Goal: Use online tool/utility: Use online tool/utility

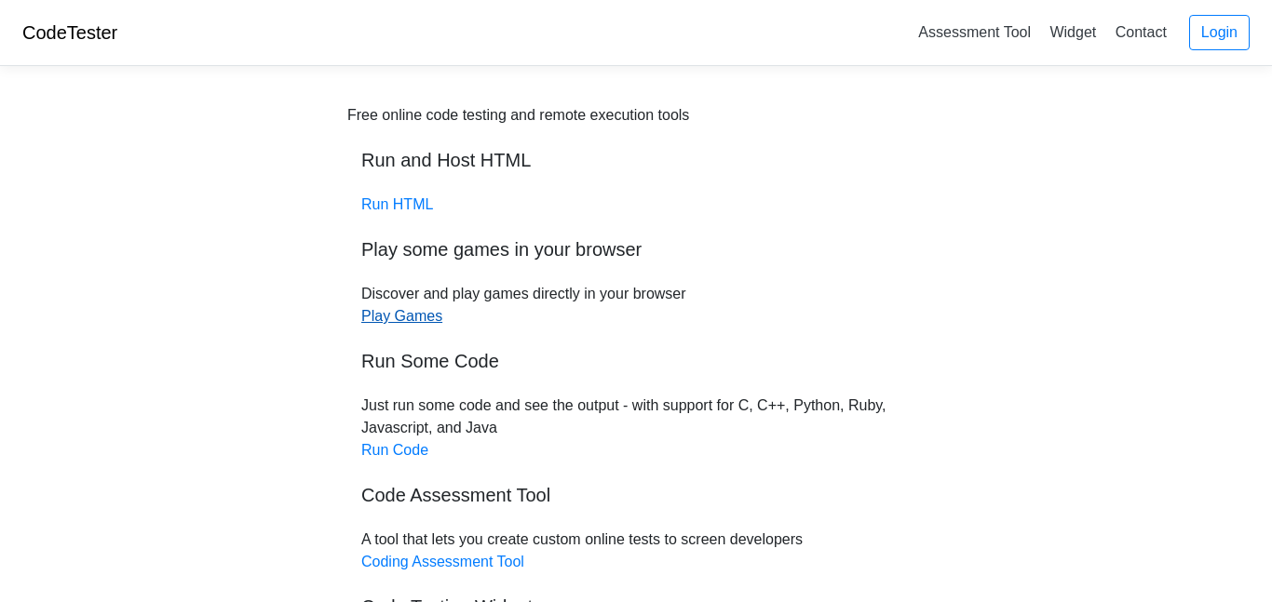
click at [398, 310] on link "Play Games" at bounding box center [401, 316] width 81 height 16
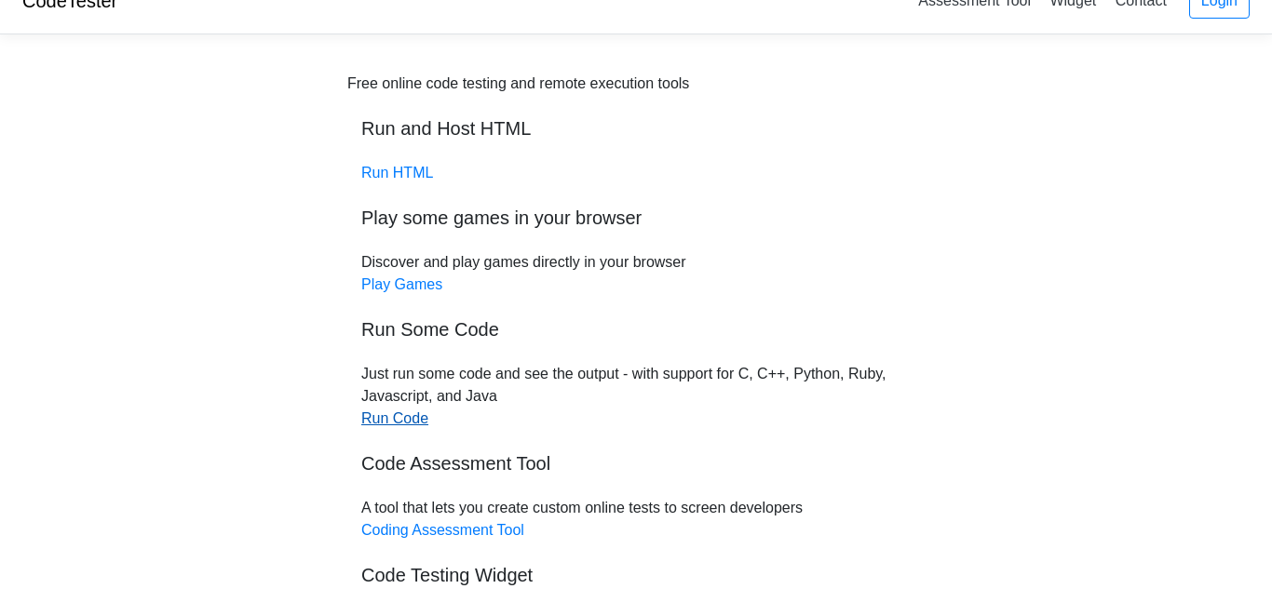
click at [415, 418] on link "Run Code" at bounding box center [394, 419] width 67 height 16
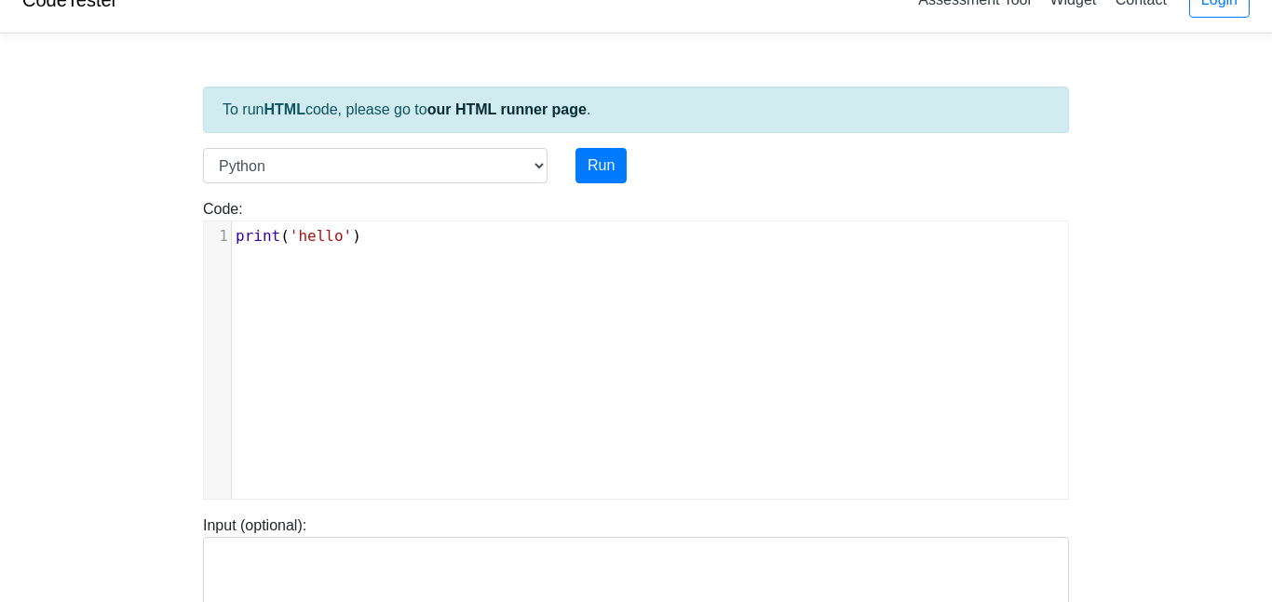
scroll to position [28, 0]
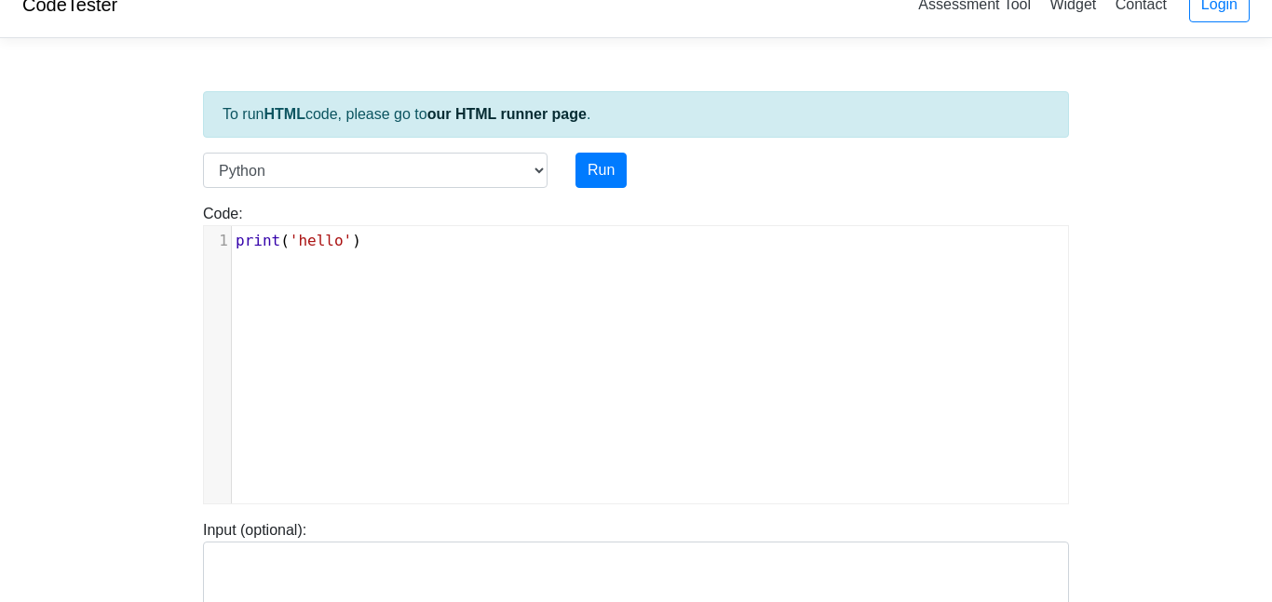
click at [376, 220] on div "Code: print('hello') xxxxxxxxxx 1 print ( 'hello' )" at bounding box center [636, 354] width 894 height 302
click at [379, 235] on pre "print ( 'hello' )" at bounding box center [650, 241] width 836 height 22
type textarea "print('hello')"
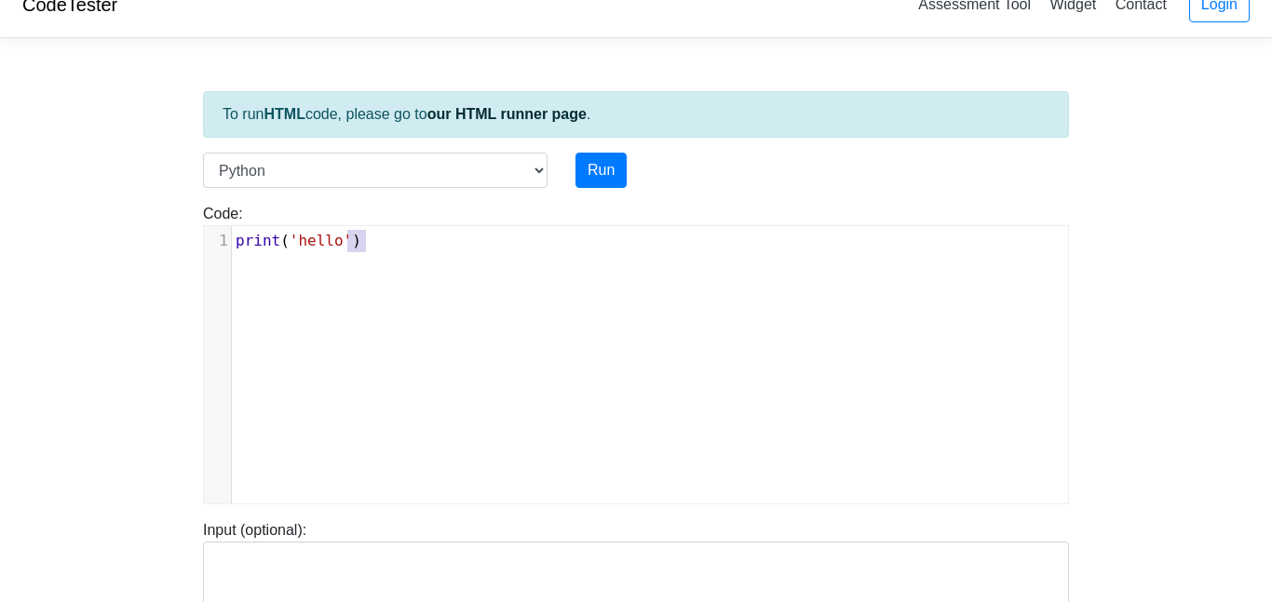
click at [379, 235] on pre "print ( 'hello' )" at bounding box center [650, 241] width 836 height 22
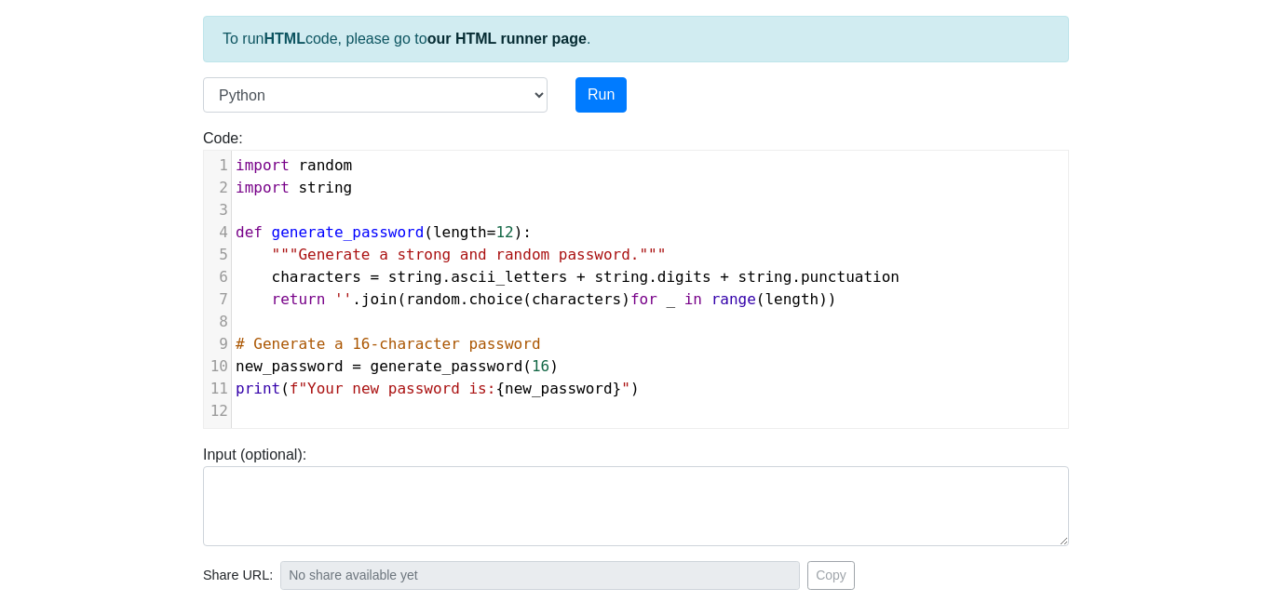
scroll to position [104, 0]
click at [605, 101] on button "Run" at bounding box center [600, 93] width 51 height 35
type input "[URL][DOMAIN_NAME]"
type textarea "Stdout: Your new password is: [SECURITY_DATA]"
click at [593, 89] on button "Run" at bounding box center [600, 93] width 51 height 35
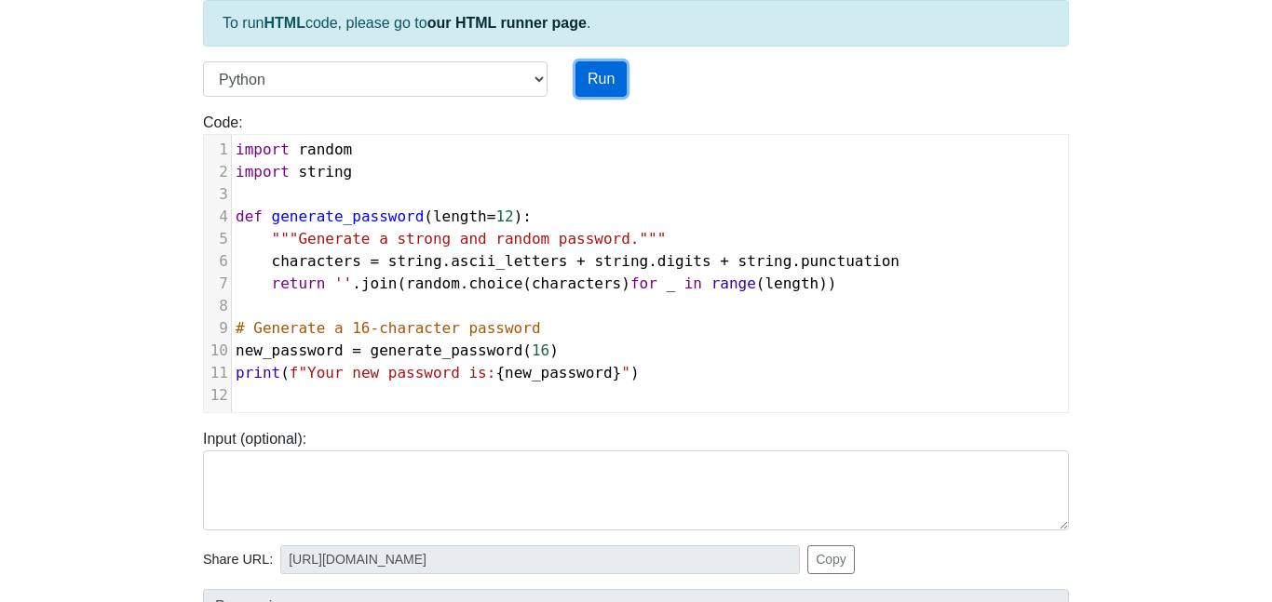
type input "[URL][DOMAIN_NAME]"
type textarea "Stdout: Your new password is: /cbq"t6v](+yV@|8"
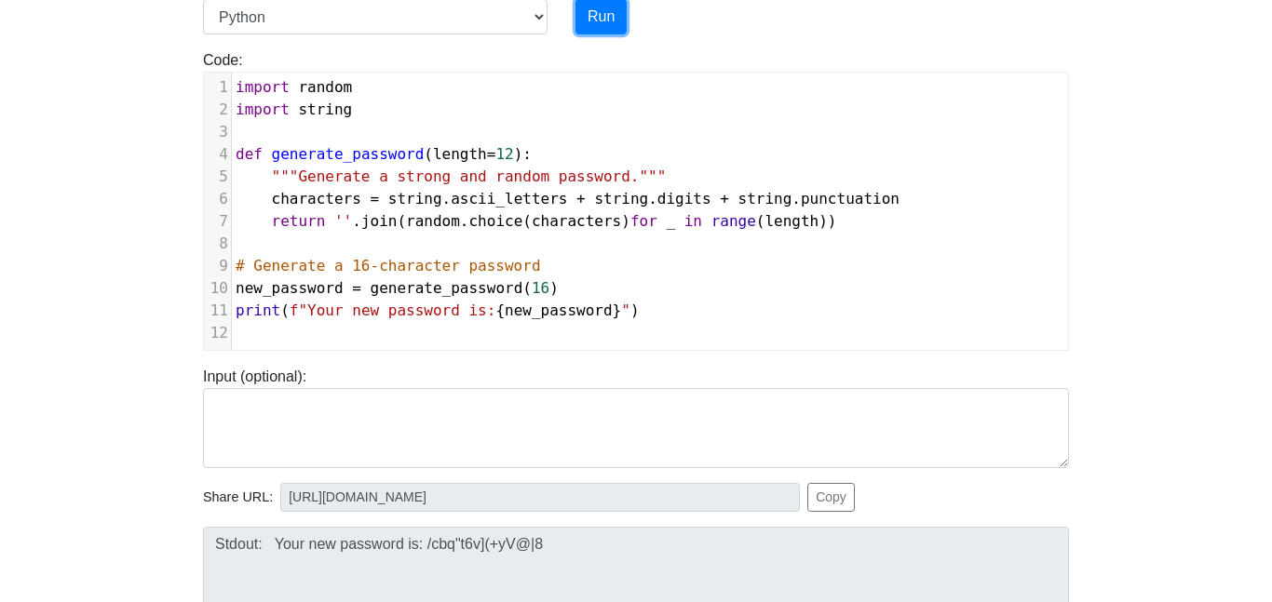
scroll to position [181, 0]
click at [602, 15] on button "Run" at bounding box center [600, 17] width 51 height 35
type input "[URL][DOMAIN_NAME]"
type textarea "Stdout: Your new password is: [SECURITY_DATA]"
click at [527, 158] on span "def generate_password ( length = 12 ):" at bounding box center [384, 155] width 296 height 18
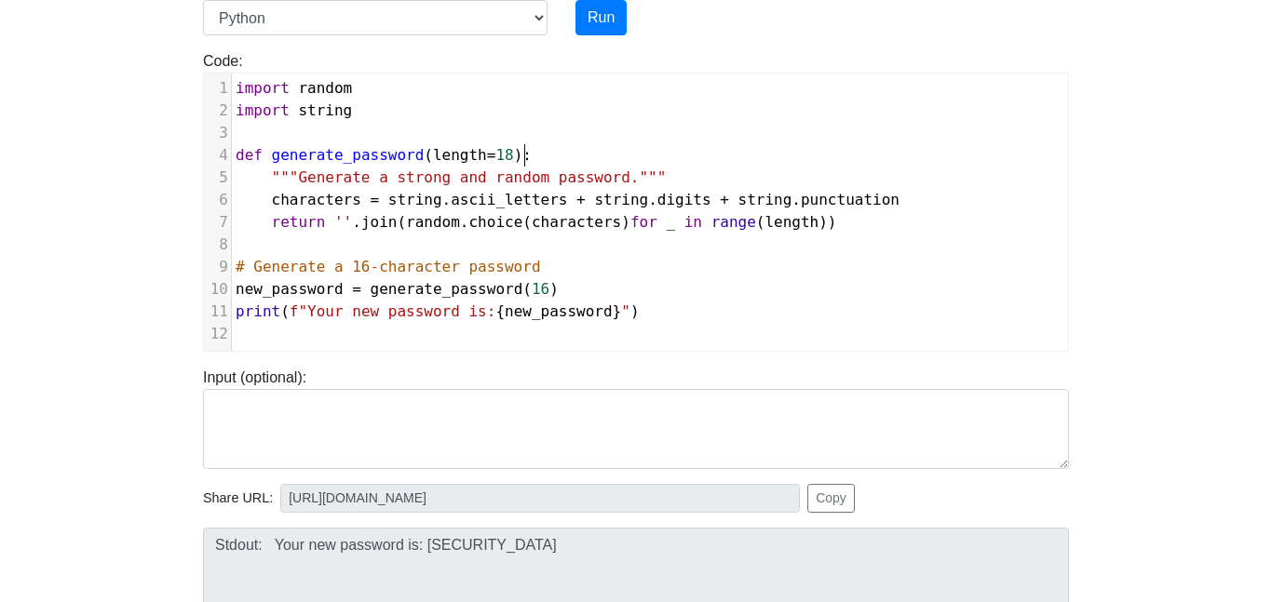
scroll to position [7, 8]
type textarea "8"
click at [590, 17] on button "Run" at bounding box center [600, 17] width 51 height 35
type input "[URL][DOMAIN_NAME]"
type textarea "Stdout: Your new password is: [SECURITY_DATA]"
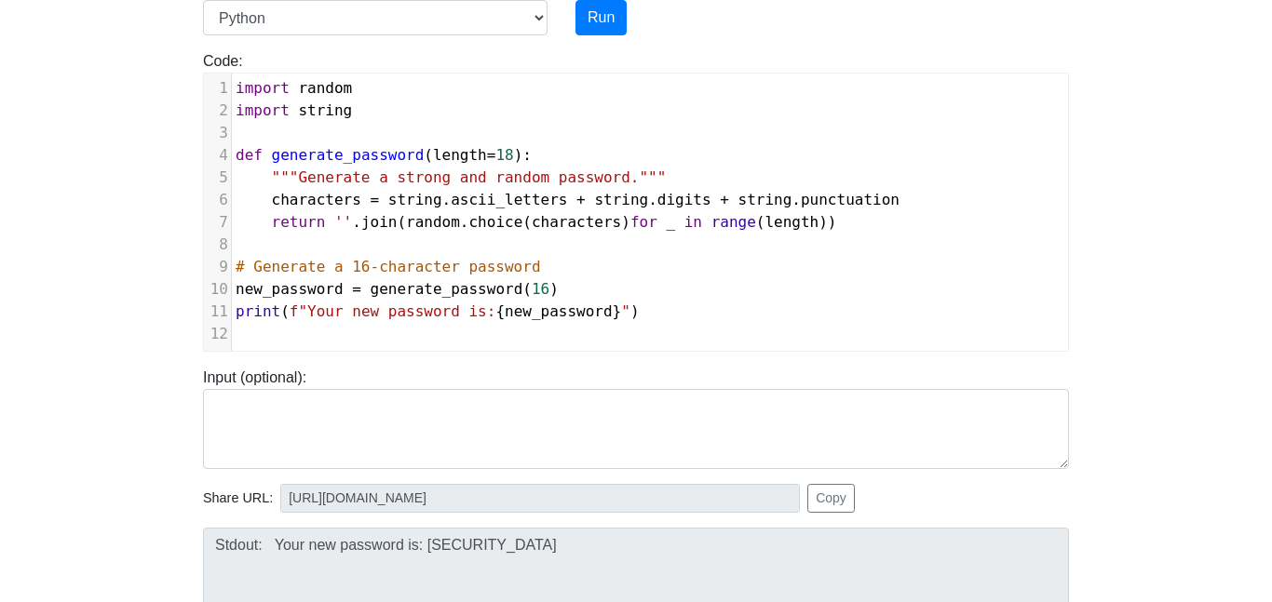
click at [526, 155] on span "def generate_password ( length = 18 ):" at bounding box center [384, 155] width 296 height 18
click at [607, 2] on button "Run" at bounding box center [600, 17] width 51 height 35
type input "[URL][DOMAIN_NAME]"
type textarea "Stdout: Your new password is: +#_{y%y3Bv:#6Ia="
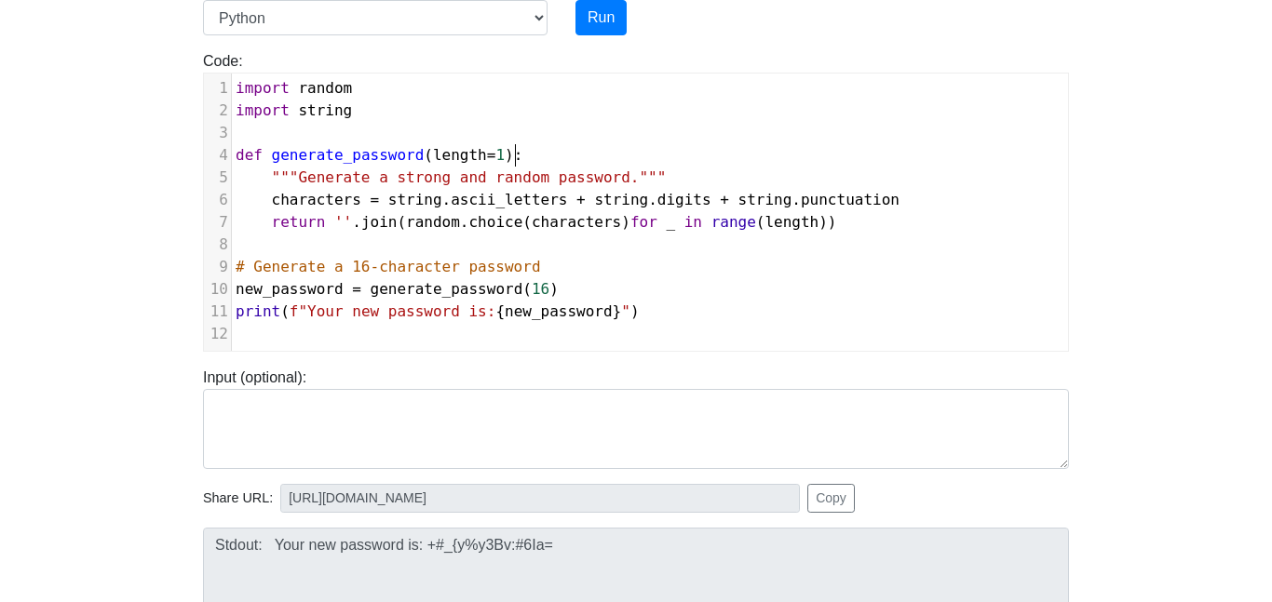
click at [515, 159] on span "def generate_password ( length = 1 ):" at bounding box center [379, 155] width 287 height 18
type textarea "8"
click at [371, 271] on span "# Generate a 16-character password" at bounding box center [388, 267] width 305 height 18
type textarea "8"
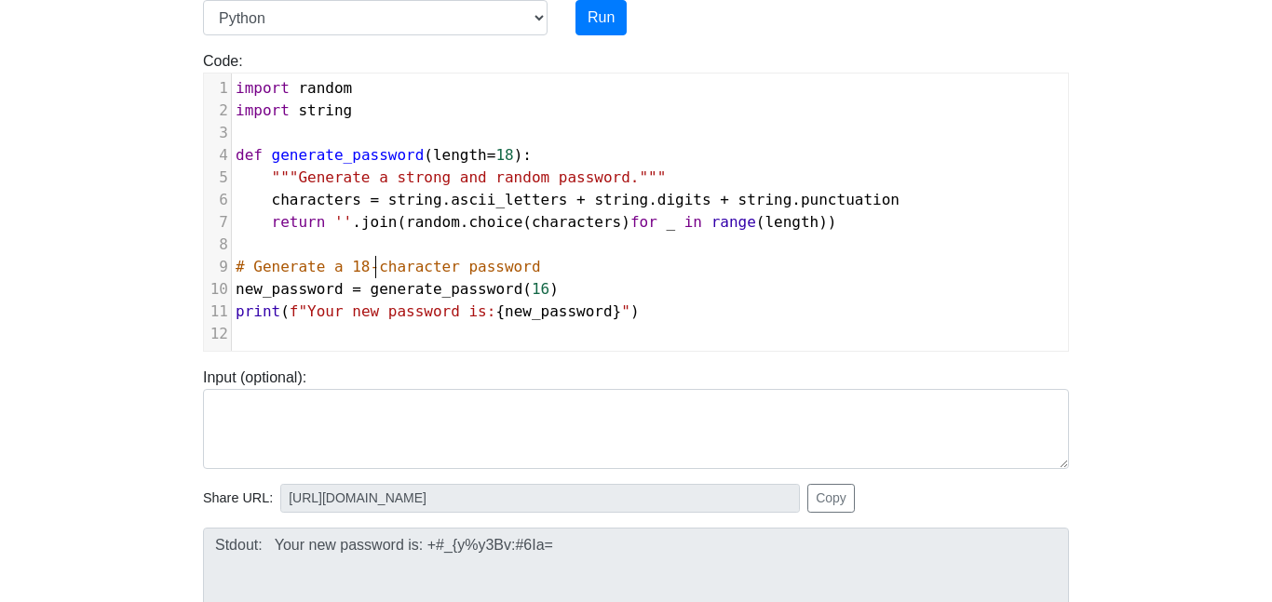
click at [549, 290] on span "16" at bounding box center [541, 289] width 18 height 18
type textarea "8"
click at [598, 29] on button "Run" at bounding box center [600, 17] width 51 height 35
type input "[URL][DOMAIN_NAME]"
type textarea "Stdout: Your new password is: "/FYPssRz4sC{X7O;i"
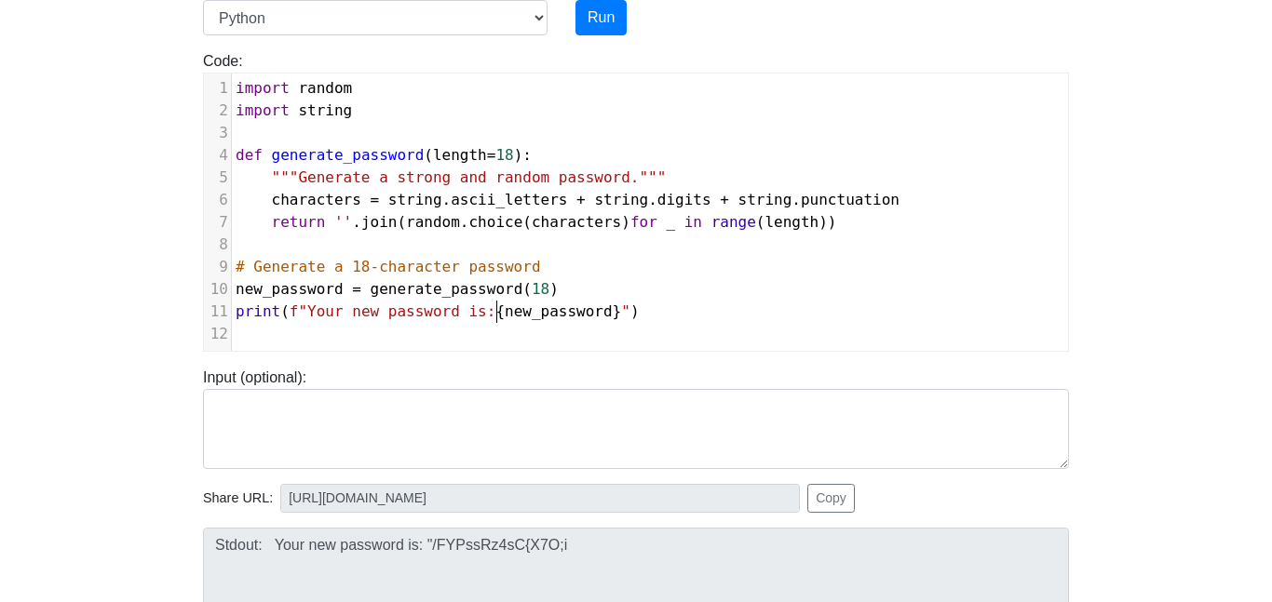
click at [493, 310] on span "f"Your new password is:" at bounding box center [393, 312] width 207 height 18
type textarea "[PERSON_NAME] likes [PERSON_NAME]"
click at [612, 32] on button "Run" at bounding box center [600, 17] width 51 height 35
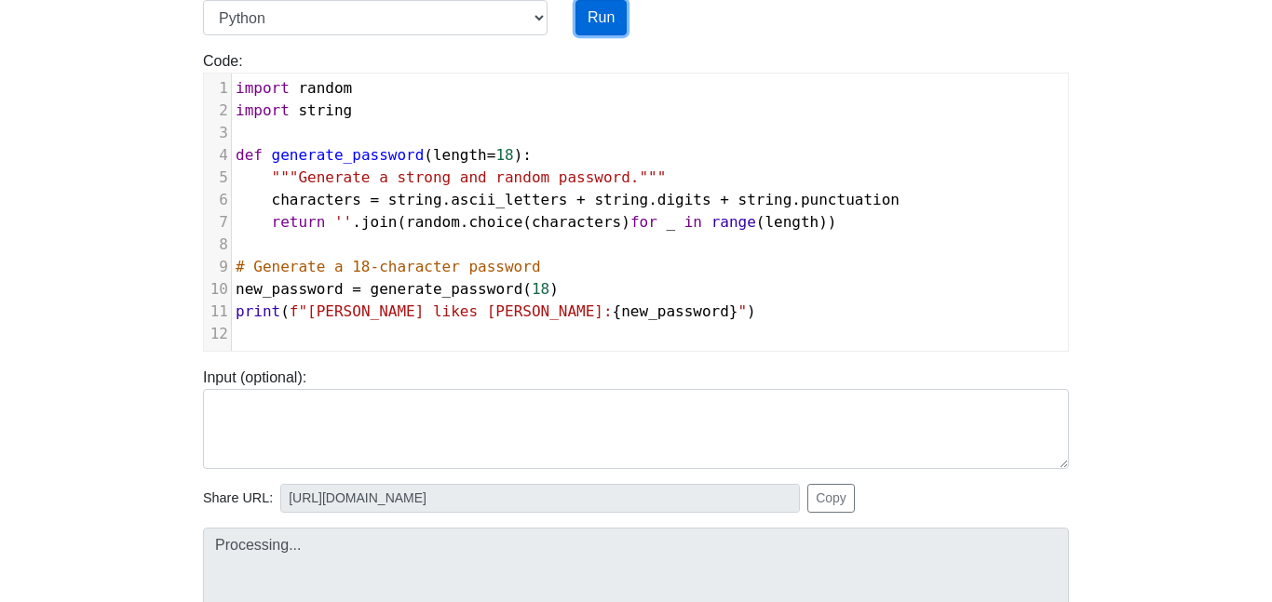
type input "[URL][DOMAIN_NAME]"
type textarea "Stdout: [PERSON_NAME] likes [PERSON_NAME]: x)6Pa`us]FNZq(>XoI"
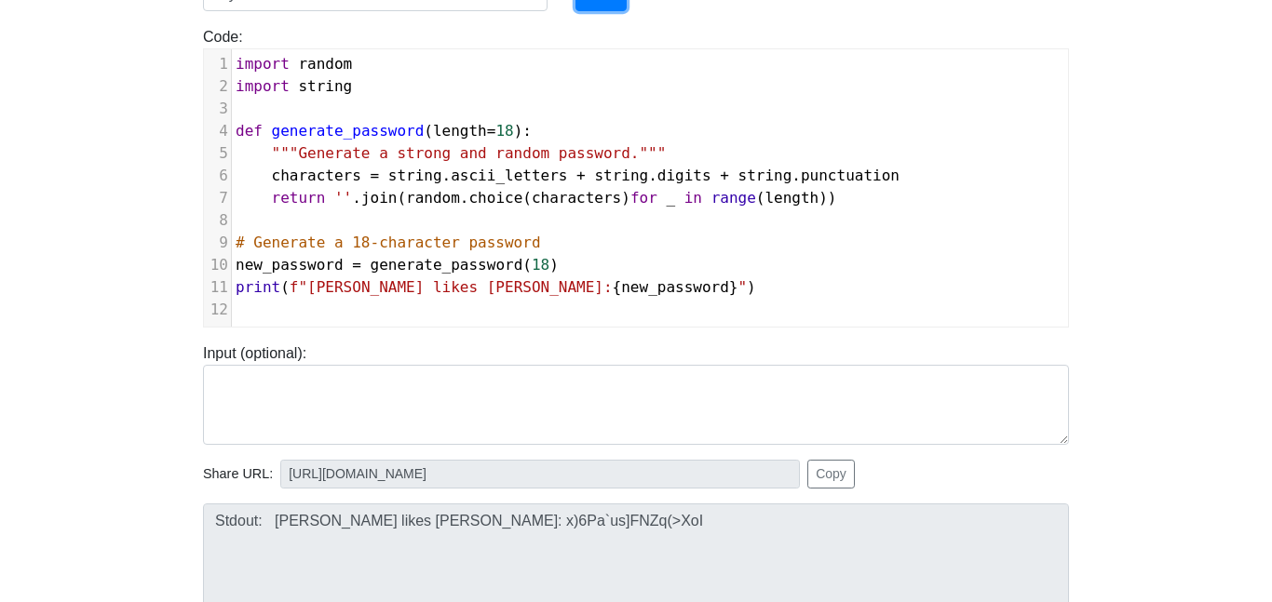
scroll to position [0, 0]
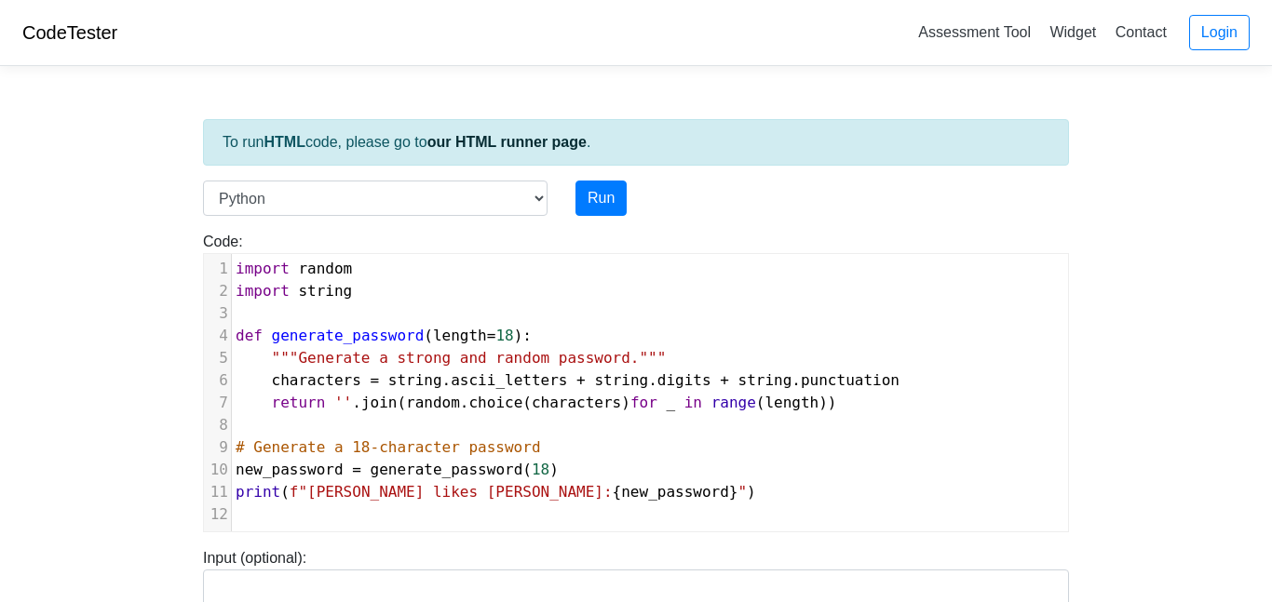
click at [417, 322] on pre "​" at bounding box center [650, 314] width 836 height 22
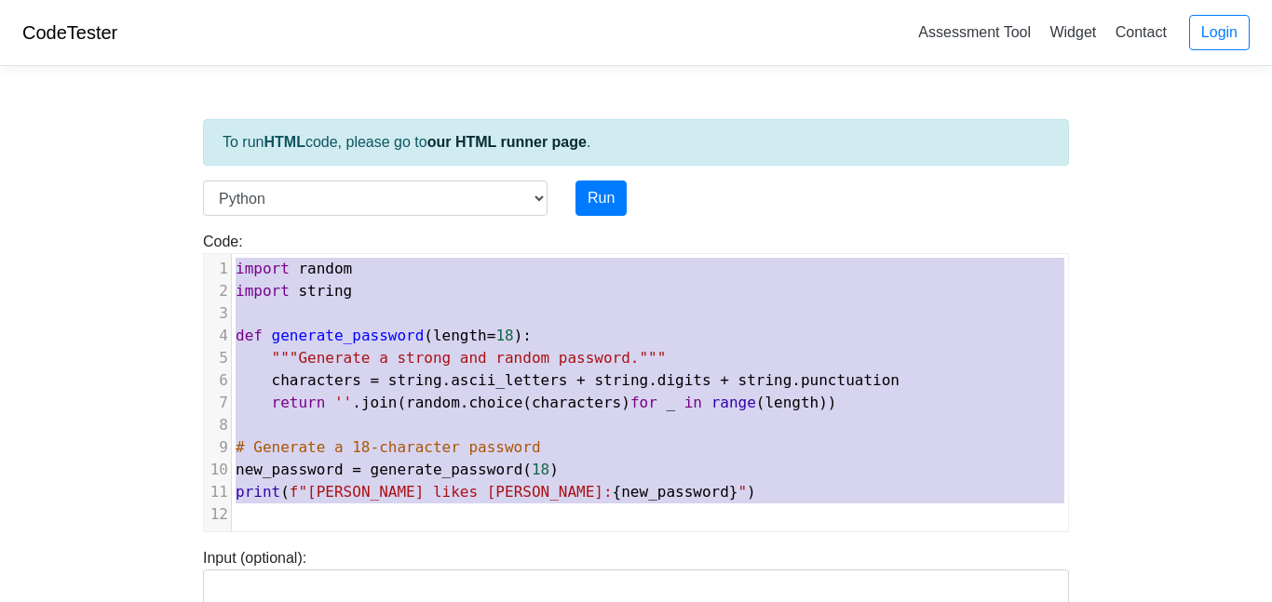
type textarea "​import random import string def generate_password(length=18): """Generate a st…"
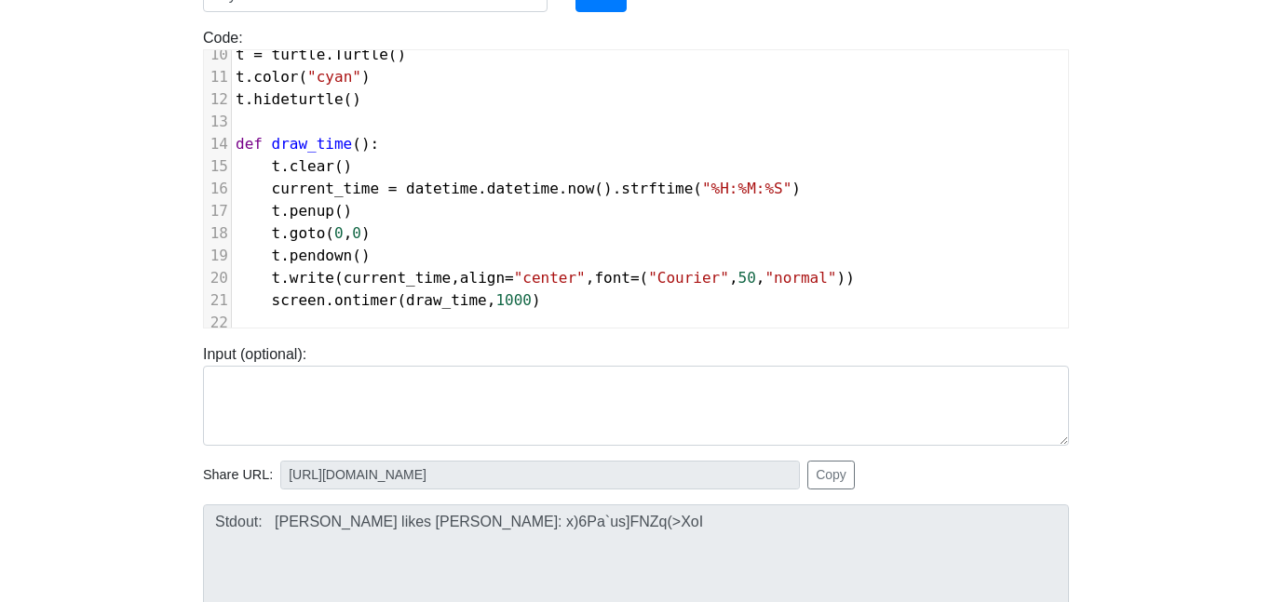
scroll to position [211, 0]
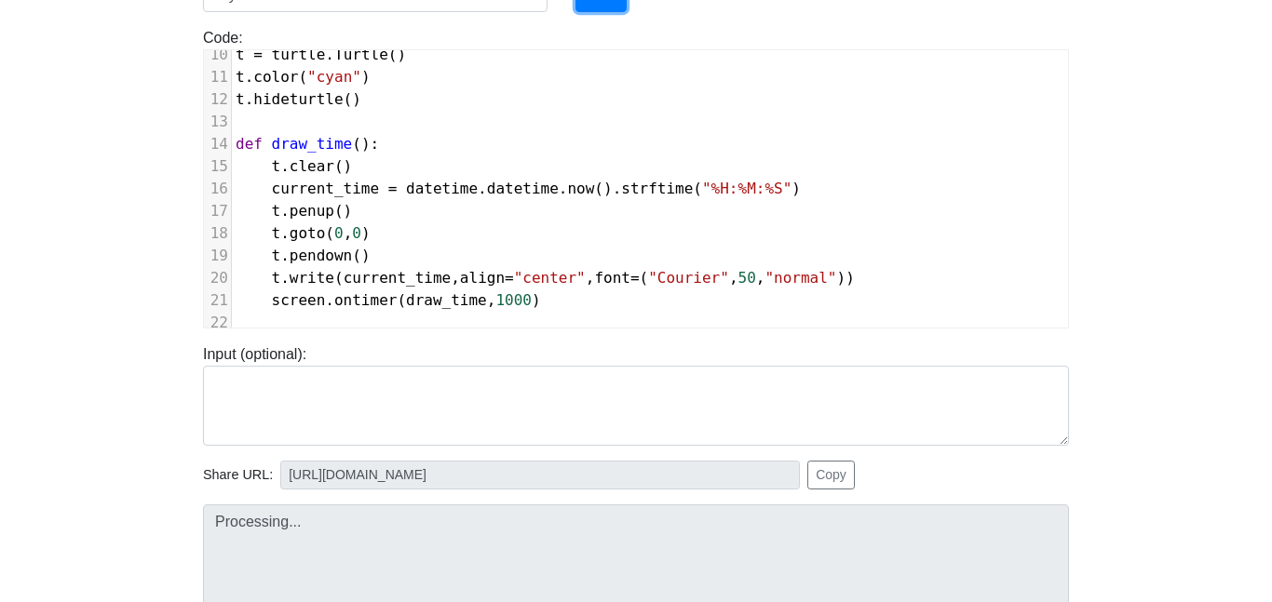
type input "[URL][DOMAIN_NAME]"
type textarea "Submission status: Runtime Error (NZEC) Stderr: Traceback (most recent call las…"
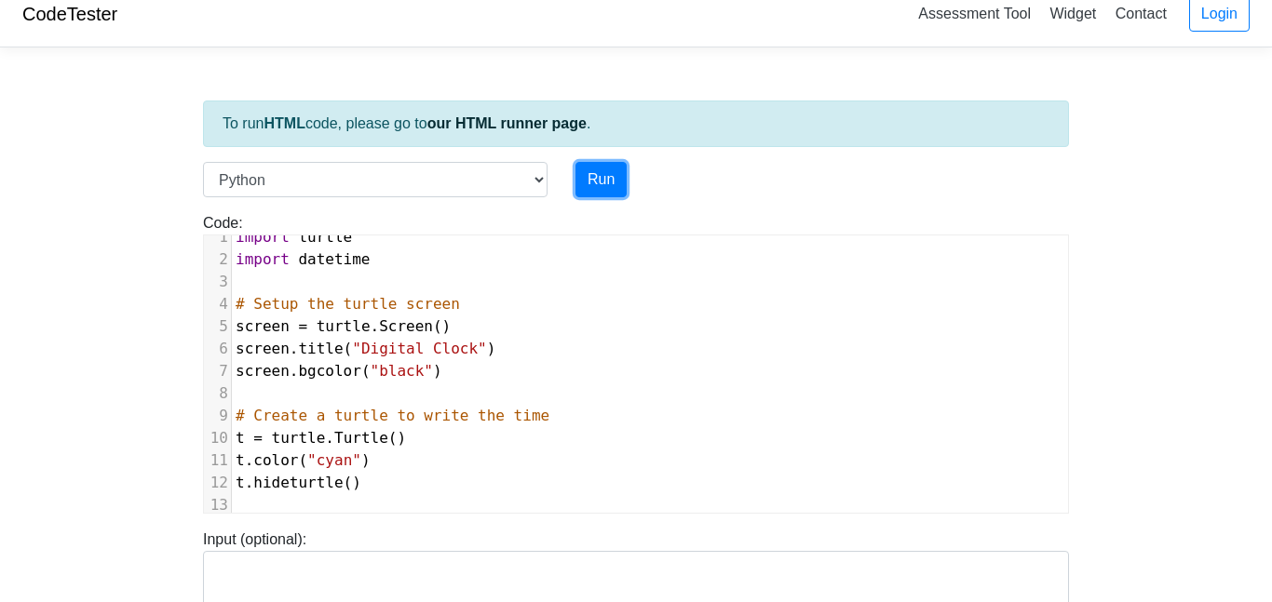
scroll to position [0, 0]
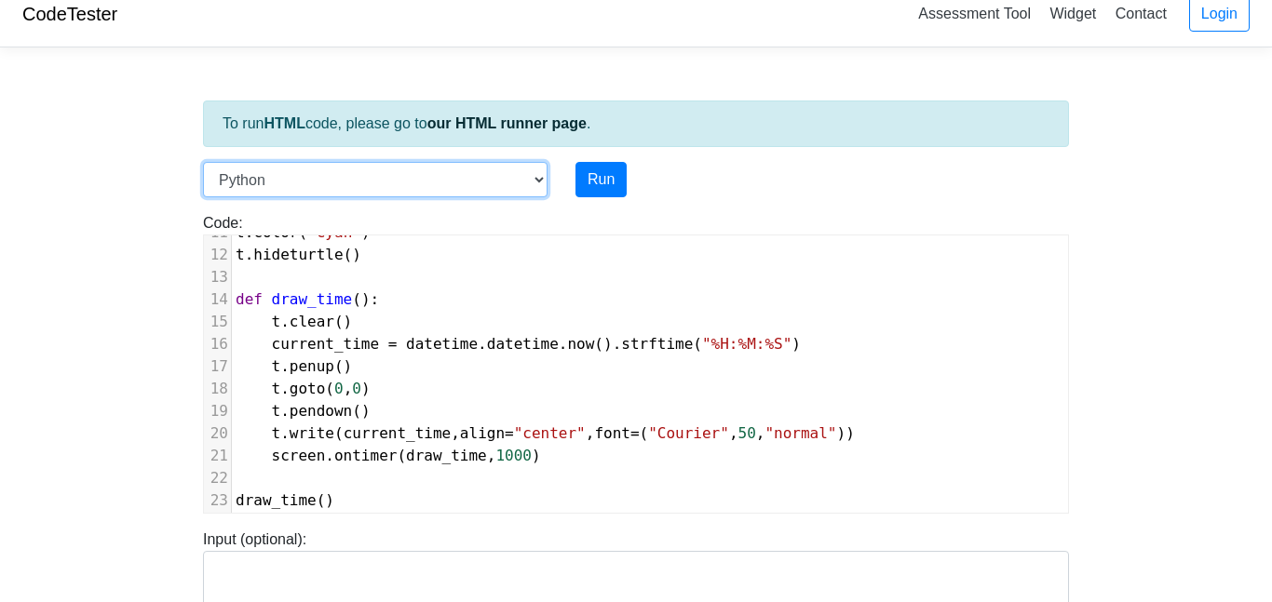
click at [288, 190] on select "C C++ Go Java Javascript Python Ruby" at bounding box center [375, 179] width 344 height 35
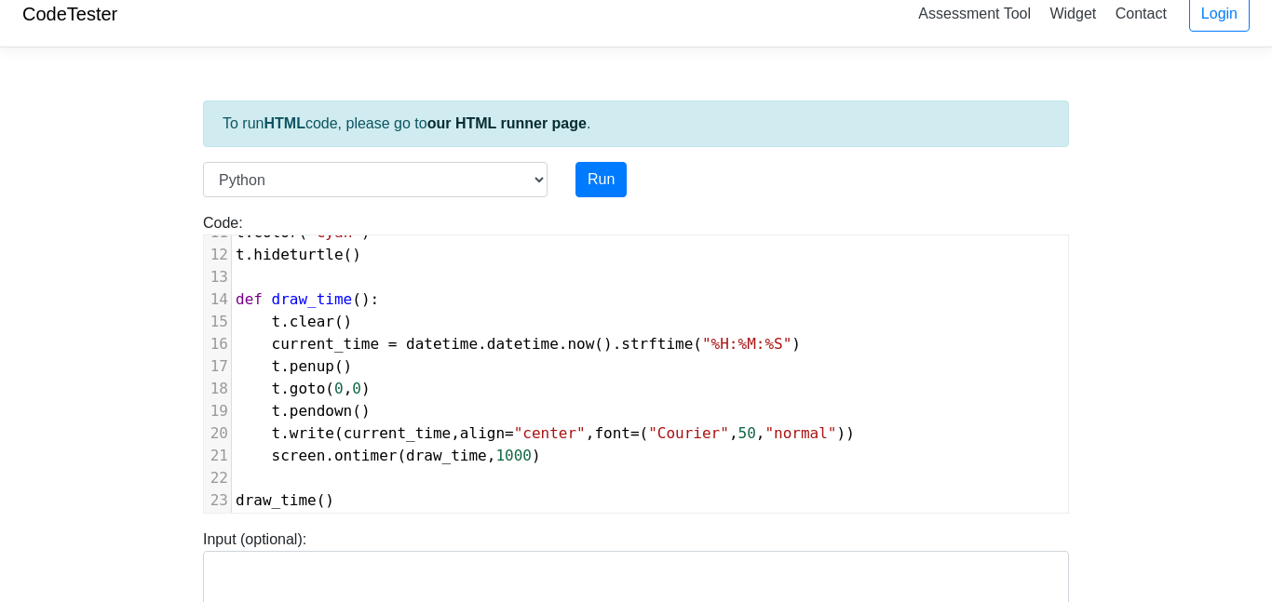
click at [52, 215] on body "CodeTester Assessment Tool Widget Contact Login To run HTML code, please go to …" at bounding box center [636, 477] width 1272 height 993
click at [404, 280] on pre "​" at bounding box center [650, 277] width 836 height 22
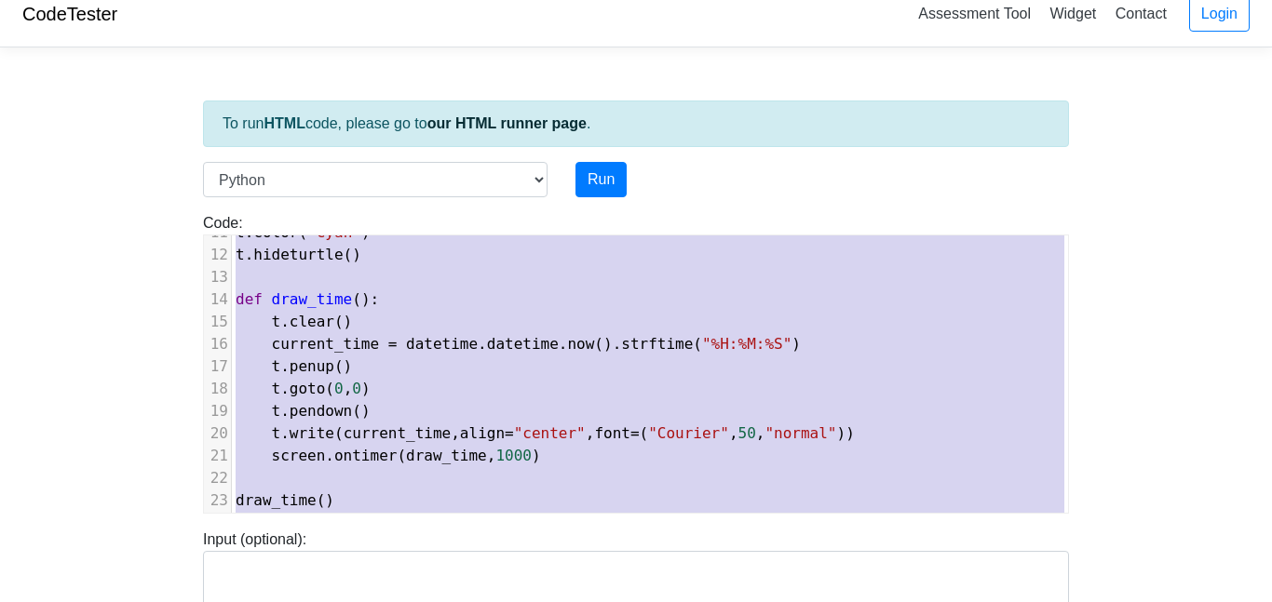
type textarea "​import turtle import datetime # Setup the turtle screen screen = turtle.Screen…"
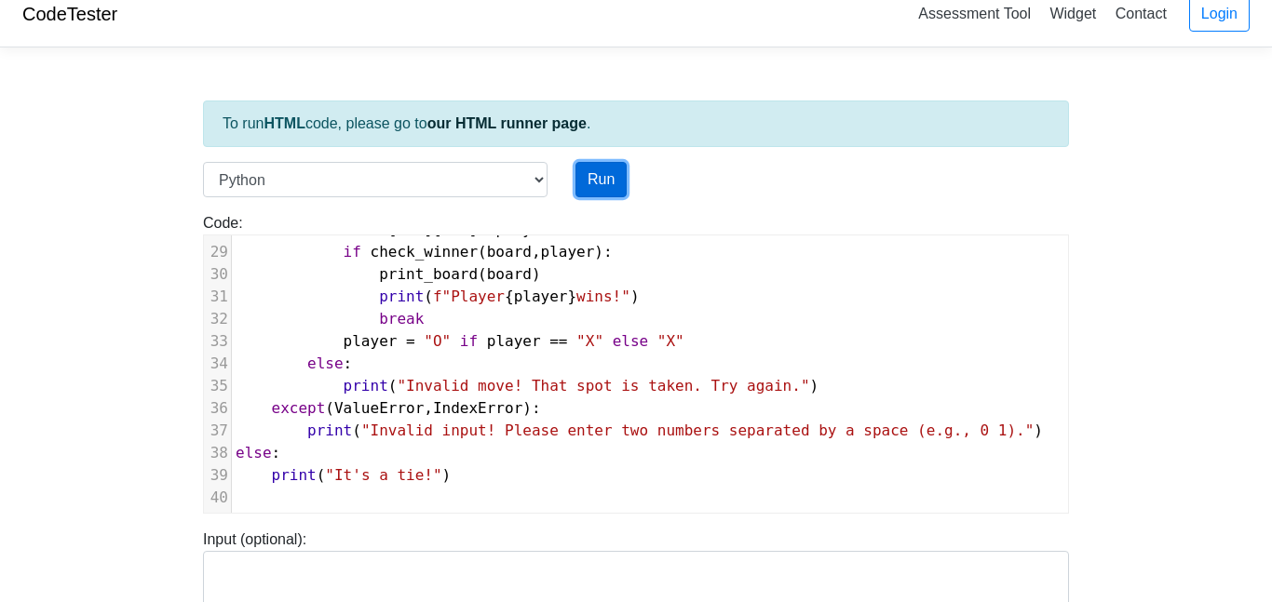
click at [613, 187] on button "Run" at bounding box center [600, 179] width 51 height 35
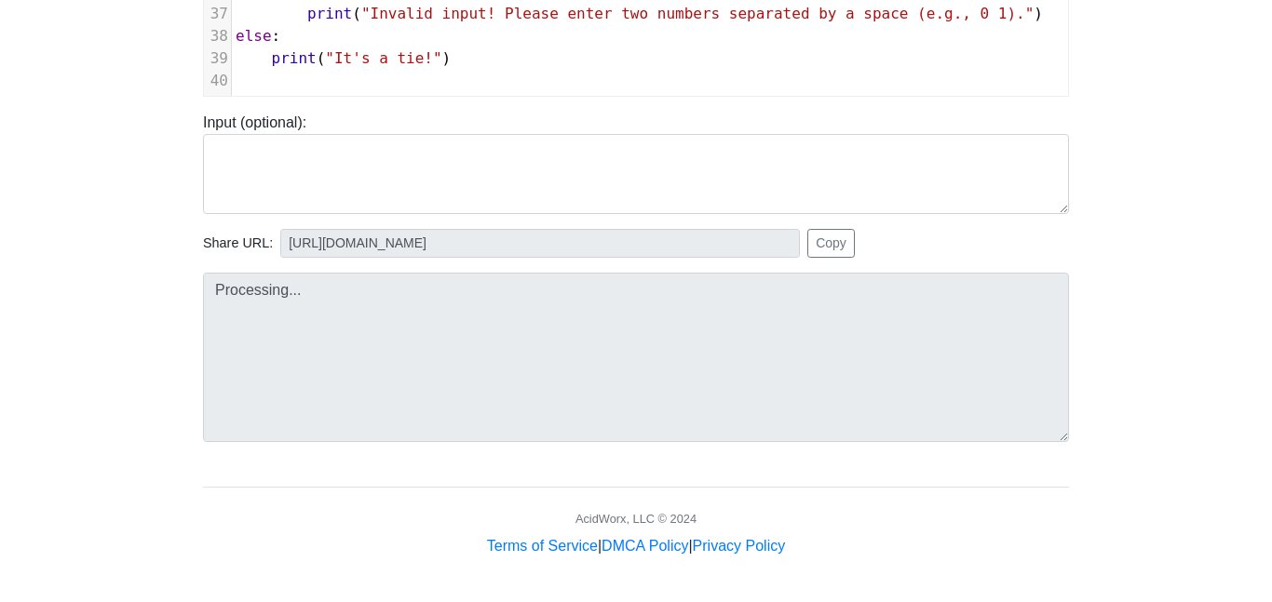
type input "[URL][DOMAIN_NAME]"
type textarea "Submission status: Runtime Error (NZEC) Stdout: | | --------- | | --------- | |…"
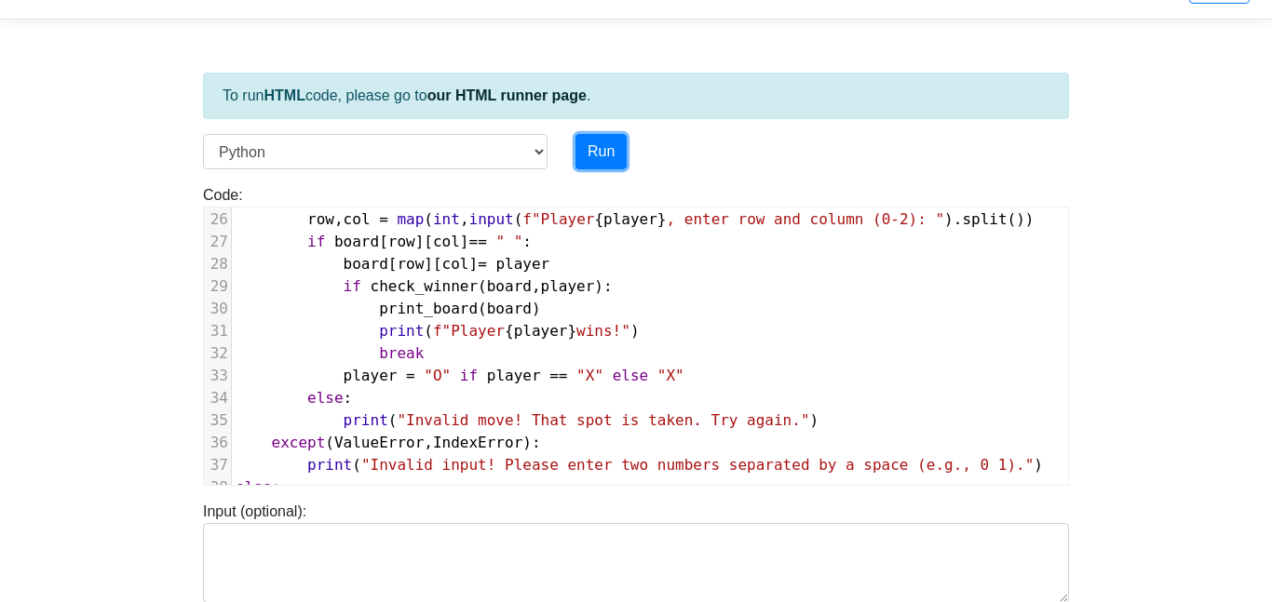
scroll to position [516, 0]
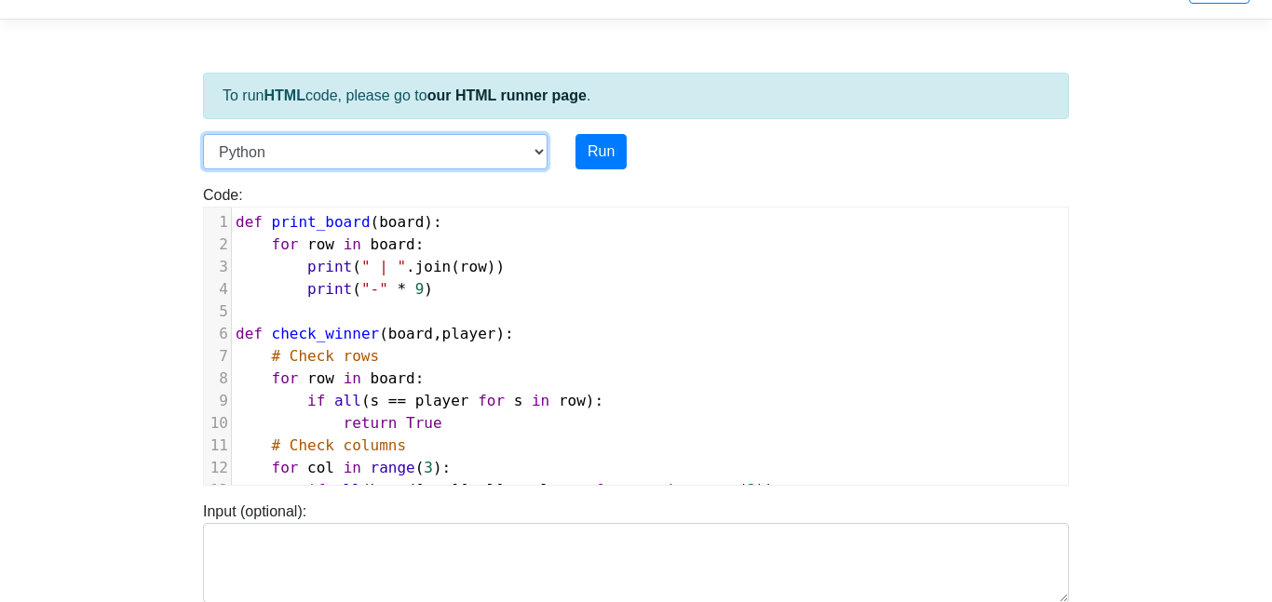
click at [313, 155] on select "C C++ Go Java Javascript Python Ruby" at bounding box center [375, 151] width 344 height 35
